Goal: Information Seeking & Learning: Find contact information

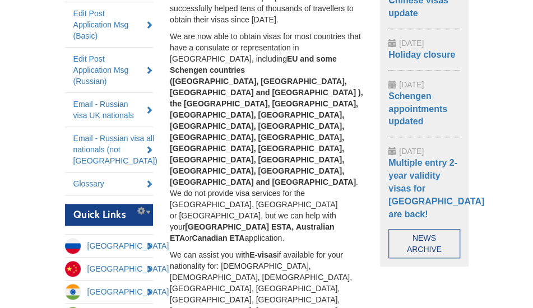
scroll to position [345, 0]
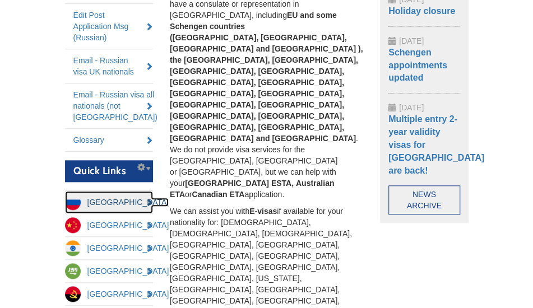
click at [107, 200] on link "[GEOGRAPHIC_DATA]" at bounding box center [109, 202] width 89 height 22
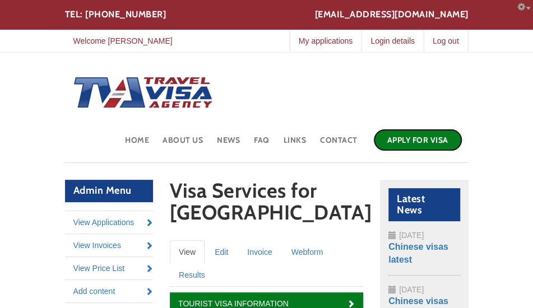
click at [408, 136] on link "Apply for Visa" at bounding box center [417, 140] width 89 height 22
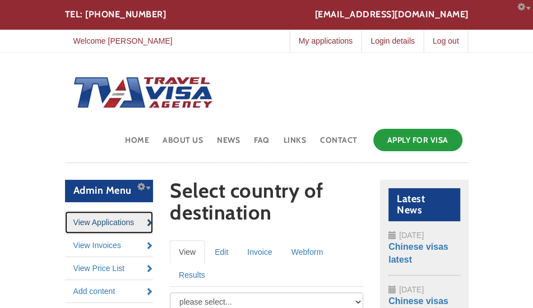
click at [86, 225] on link "View Applications" at bounding box center [109, 222] width 89 height 22
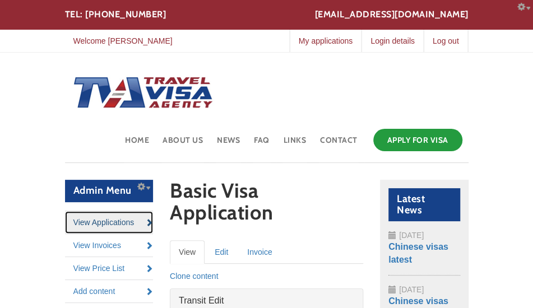
click at [109, 232] on link "View Applications" at bounding box center [109, 222] width 89 height 22
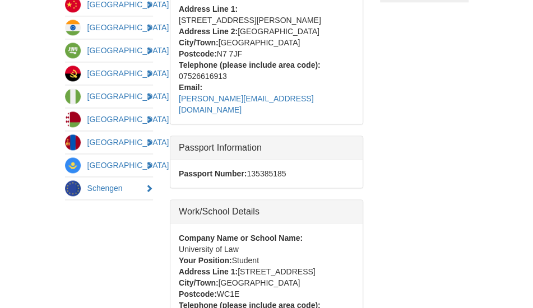
scroll to position [565, 0]
click at [348, 266] on div "Address Line 1: [STREET_ADDRESS]" at bounding box center [266, 271] width 175 height 11
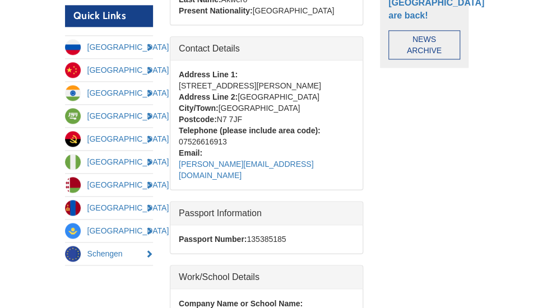
scroll to position [496, 0]
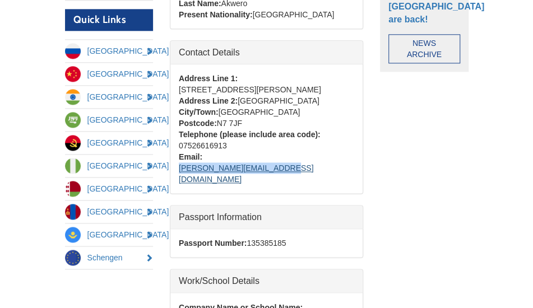
drag, startPoint x: 299, startPoint y: 143, endPoint x: 205, endPoint y: 144, distance: 94.8
click at [205, 151] on div "Email: [PERSON_NAME][EMAIL_ADDRESS][DOMAIN_NAME]" at bounding box center [266, 168] width 175 height 34
copy link "[PERSON_NAME][EMAIL_ADDRESS][DOMAIN_NAME]"
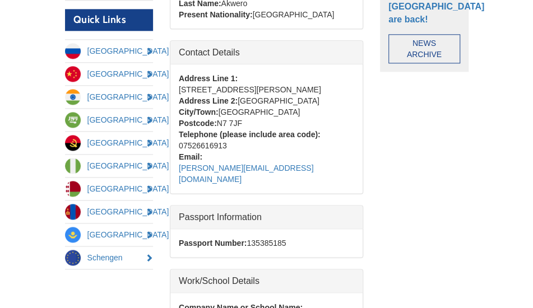
click at [468, 210] on div "Admin Menu Configure List links Edit menu Configure block View Applications Vie…" at bounding box center [267, 148] width 420 height 928
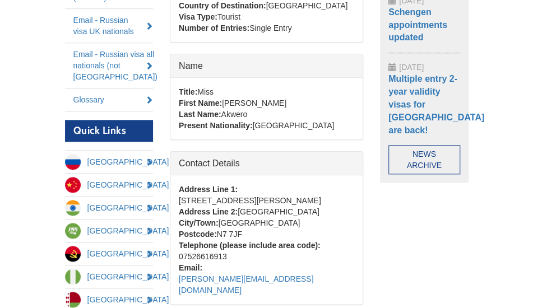
scroll to position [385, 0]
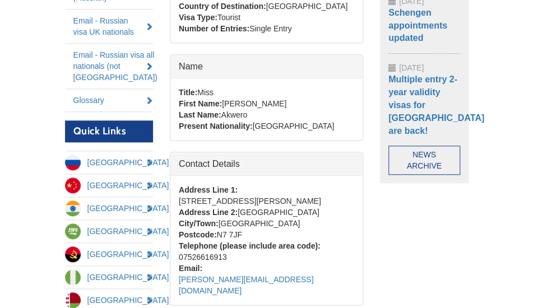
click at [519, 248] on body "Skip to main content Configure Configure block office@travelvisaagency.co.uk TE…" at bounding box center [266, 245] width 533 height 1261
click at [489, 226] on body "Skip to main content Configure Configure block office@travelvisaagency.co.uk TE…" at bounding box center [266, 245] width 533 height 1261
click at [473, 233] on div "Admin Menu Configure List links Edit menu Configure block View Applications Vie…" at bounding box center [267, 259] width 420 height 928
